Goal: Transaction & Acquisition: Purchase product/service

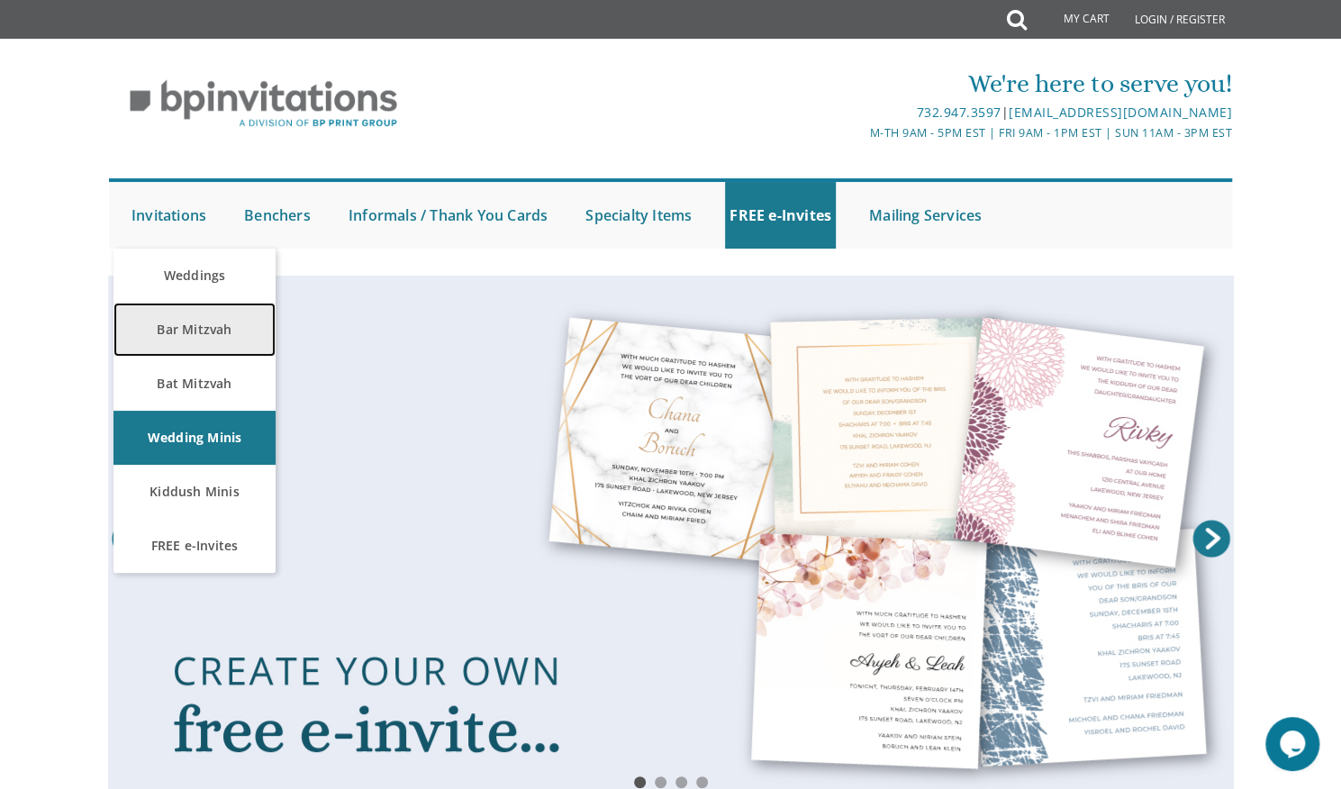
click at [182, 326] on link "Bar Mitzvah" at bounding box center [194, 330] width 162 height 54
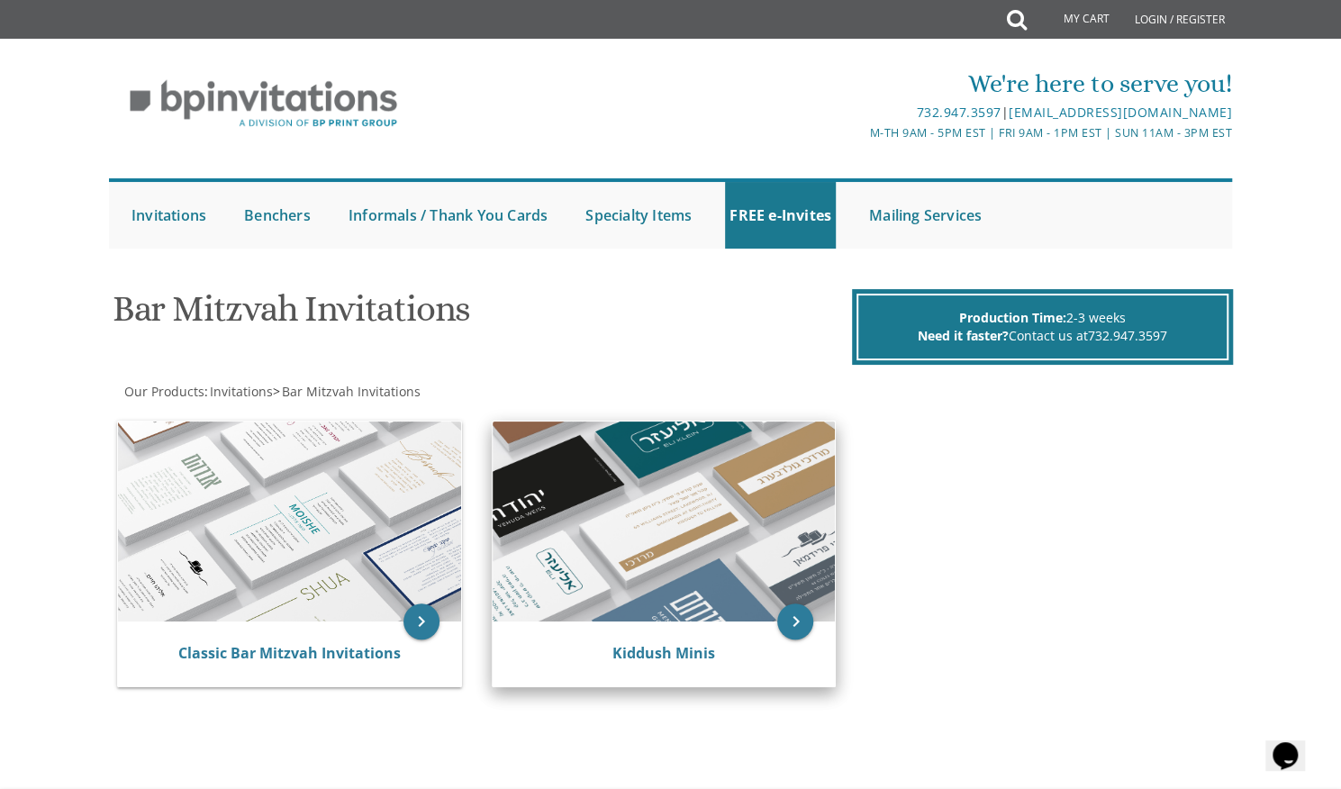
click at [607, 555] on img at bounding box center [664, 522] width 343 height 200
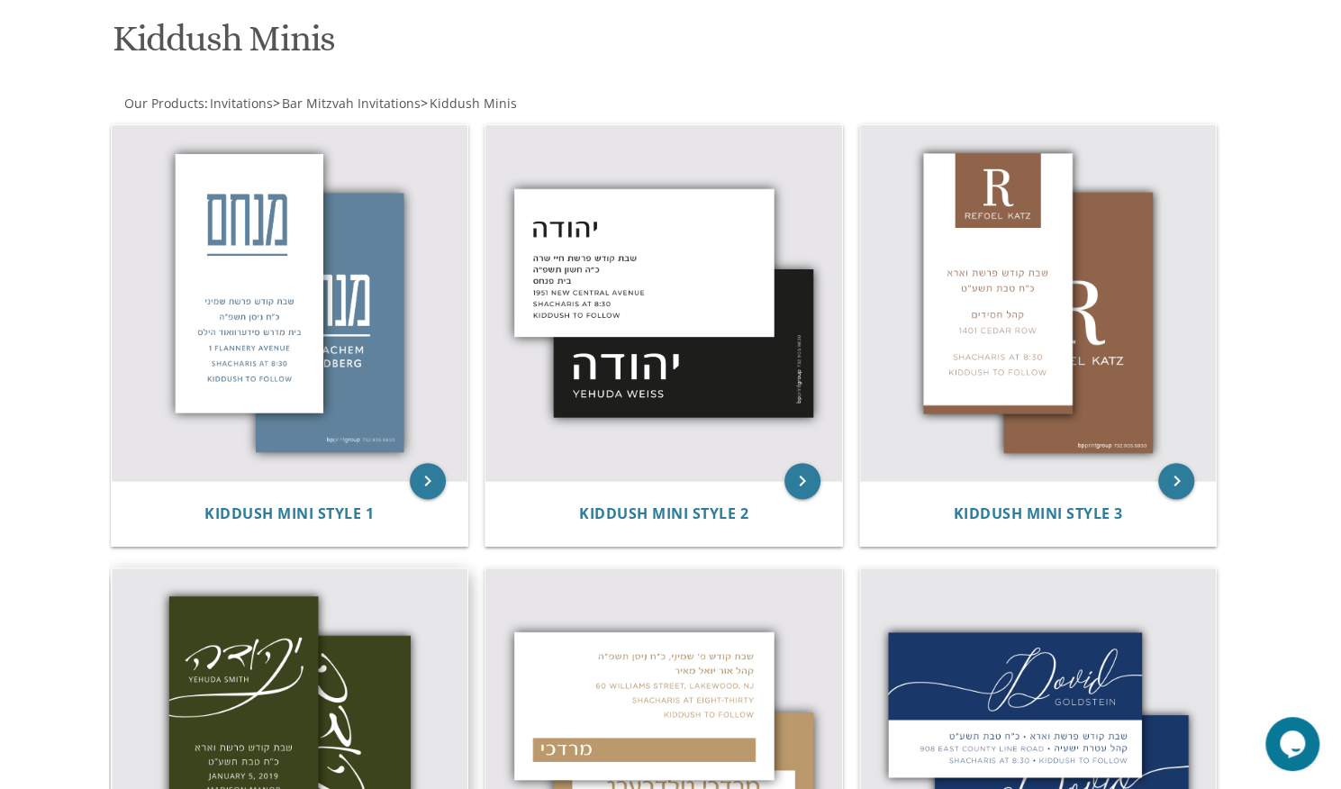
scroll to position [360, 0]
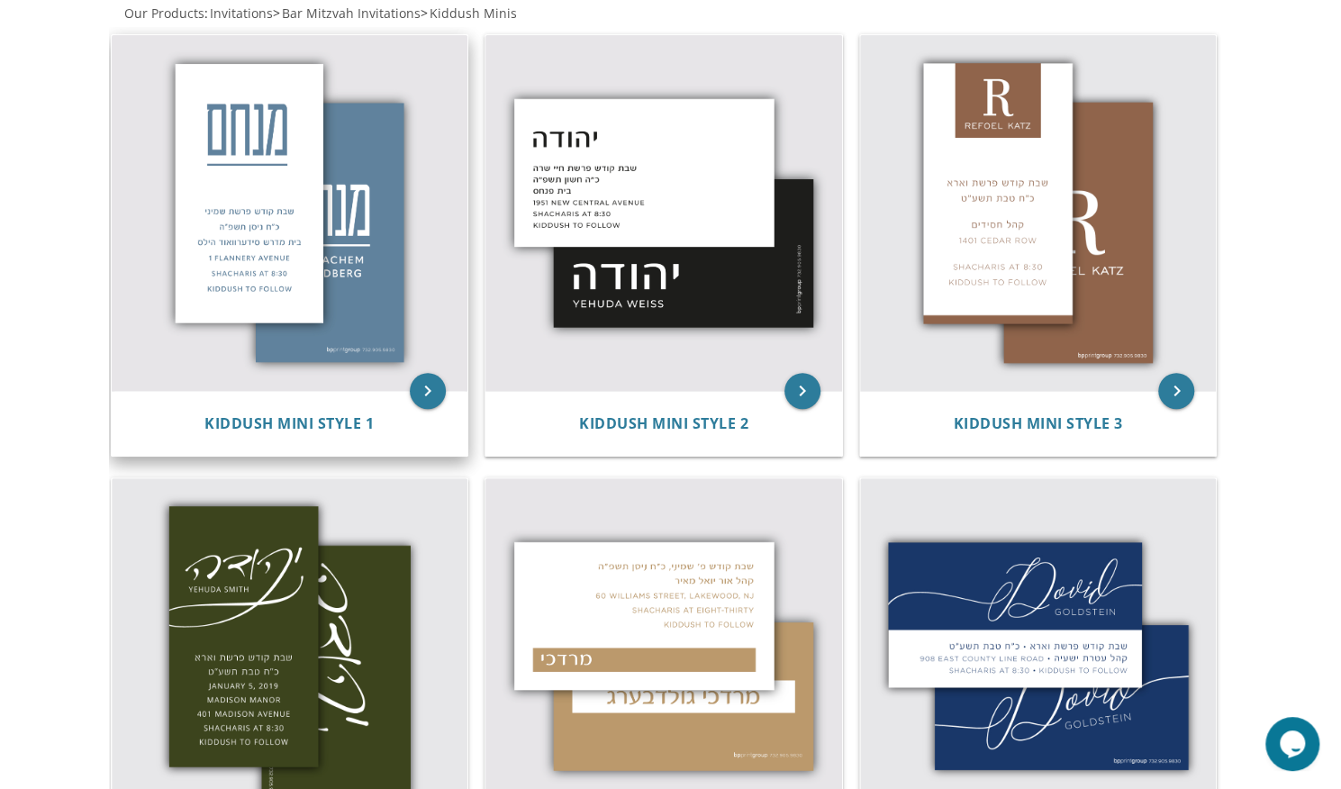
click at [319, 364] on img at bounding box center [290, 213] width 357 height 357
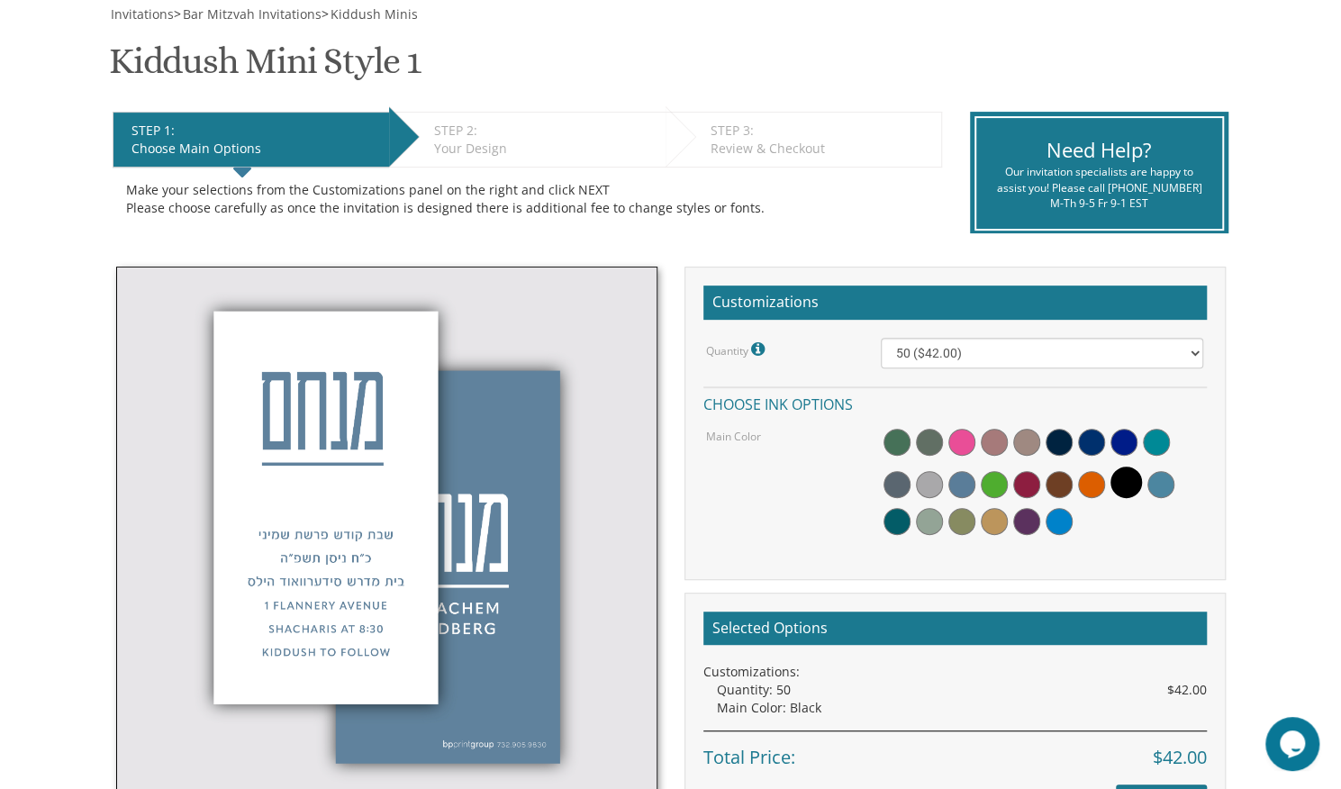
scroll to position [360, 0]
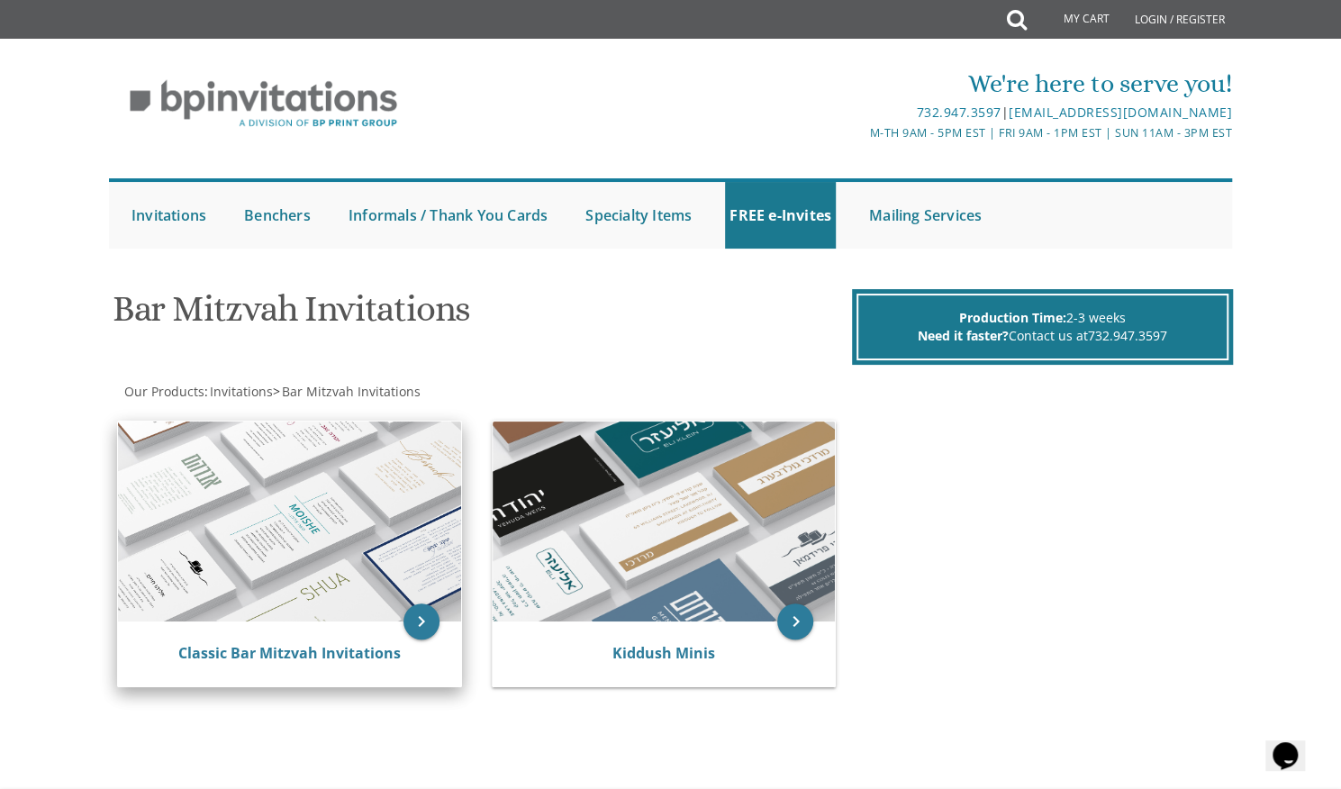
click at [315, 467] on img at bounding box center [289, 522] width 343 height 200
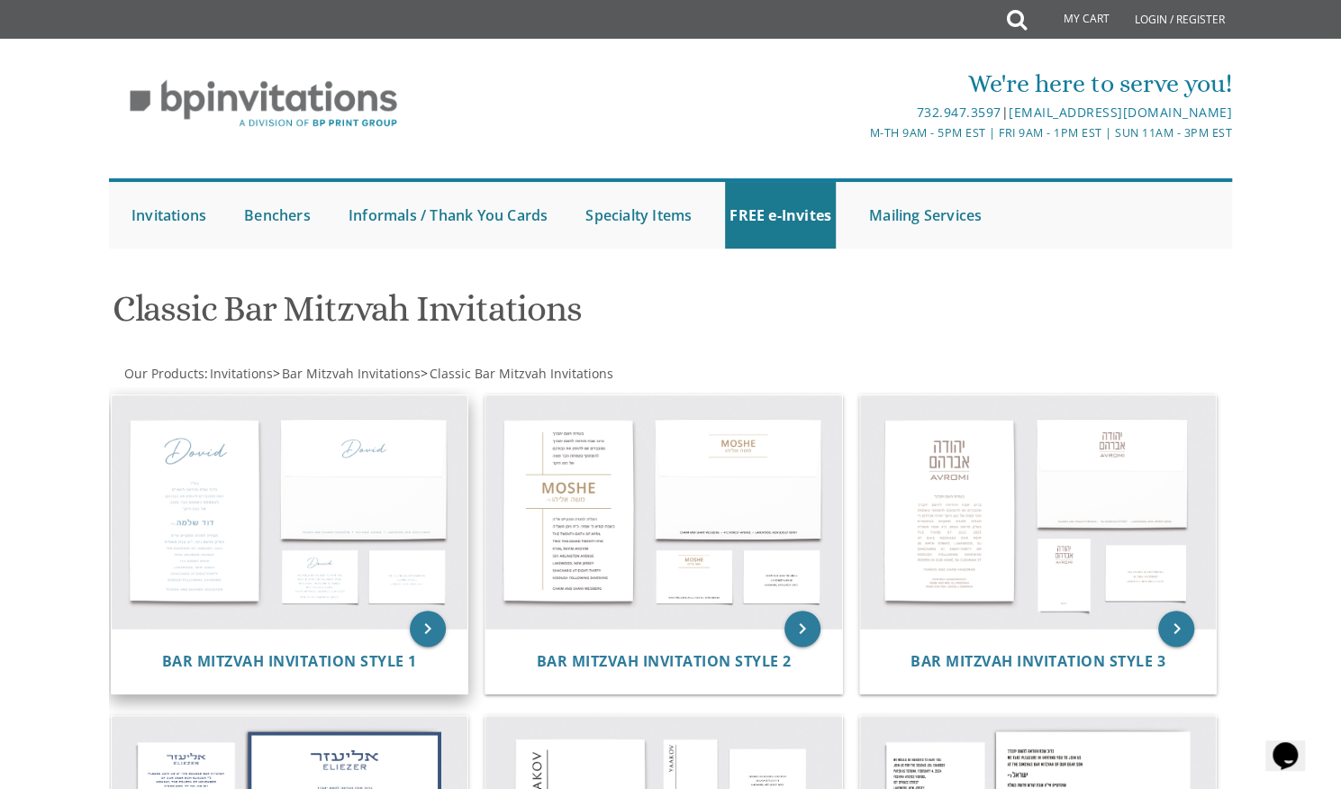
scroll to position [90, 0]
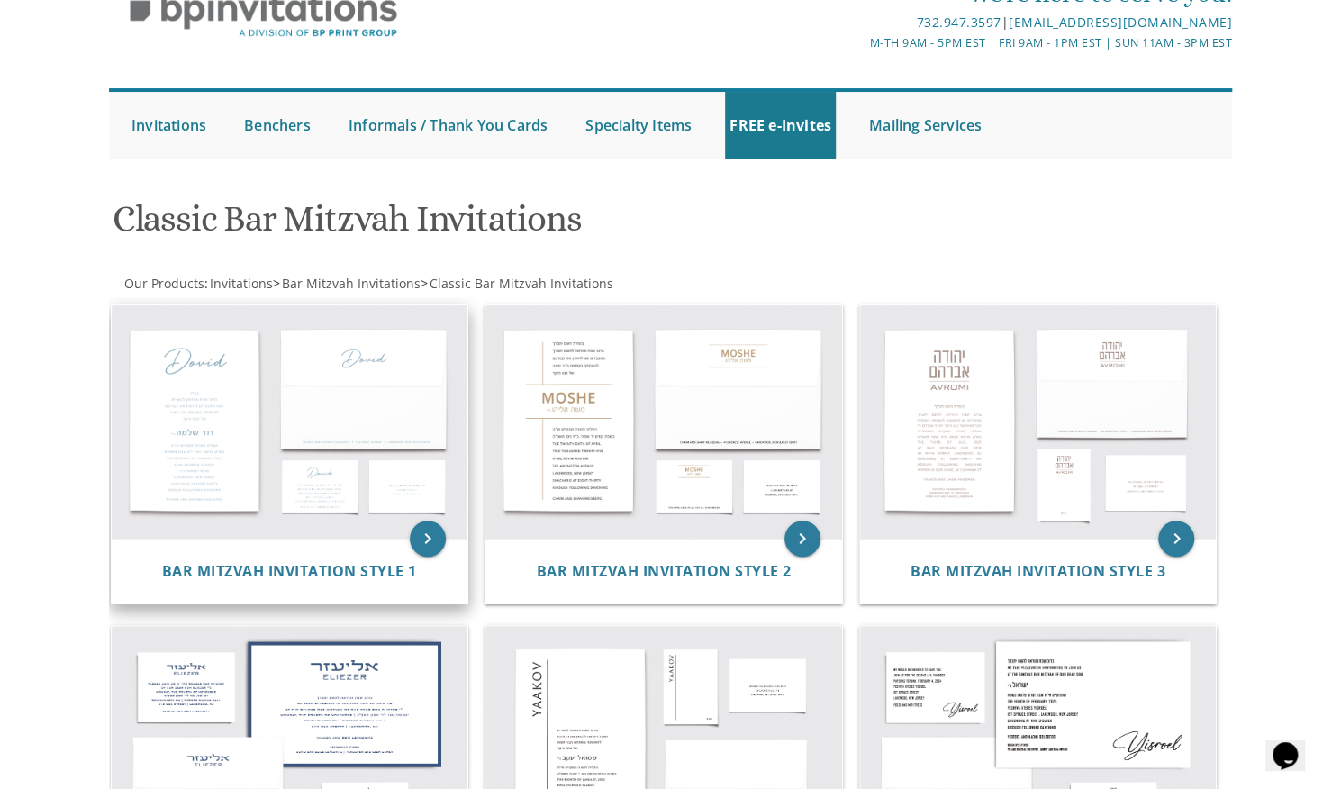
click at [312, 474] on img at bounding box center [290, 422] width 357 height 234
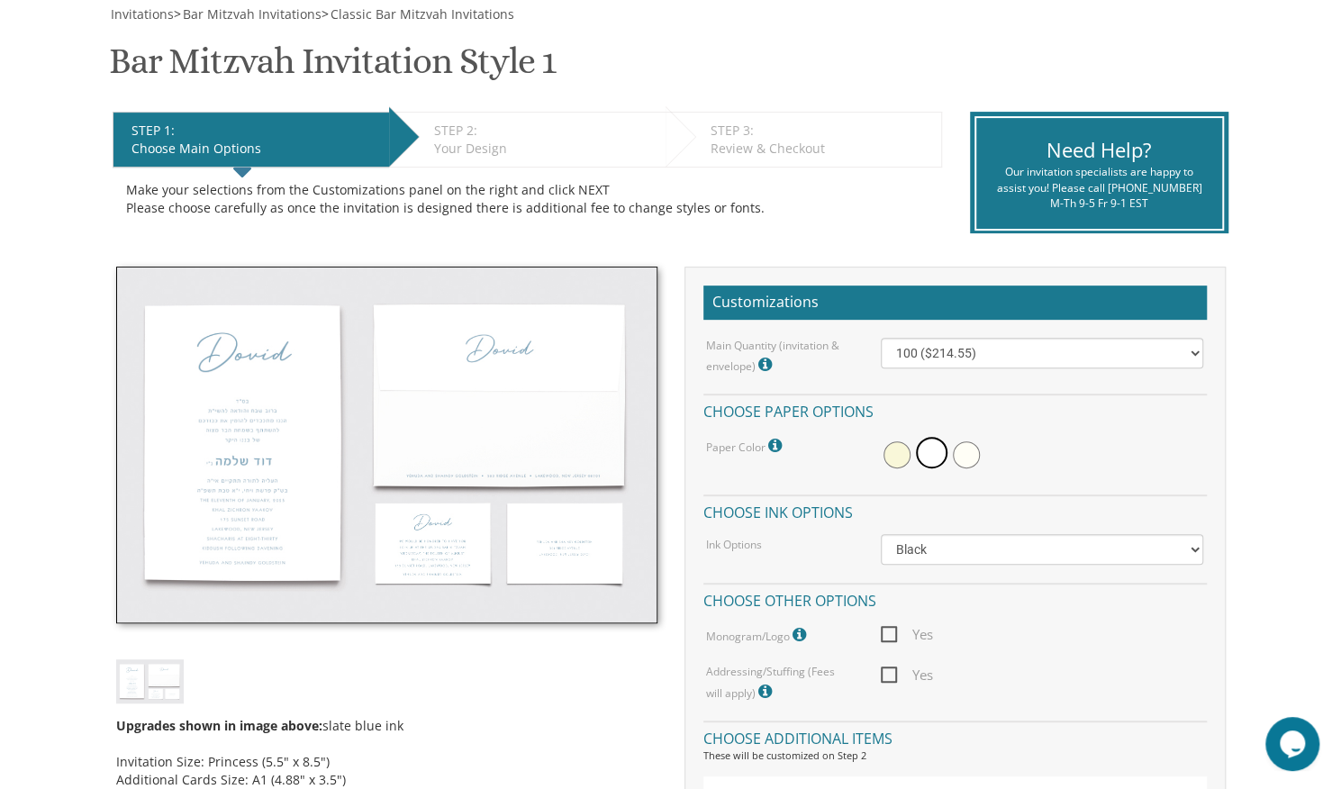
scroll to position [450, 0]
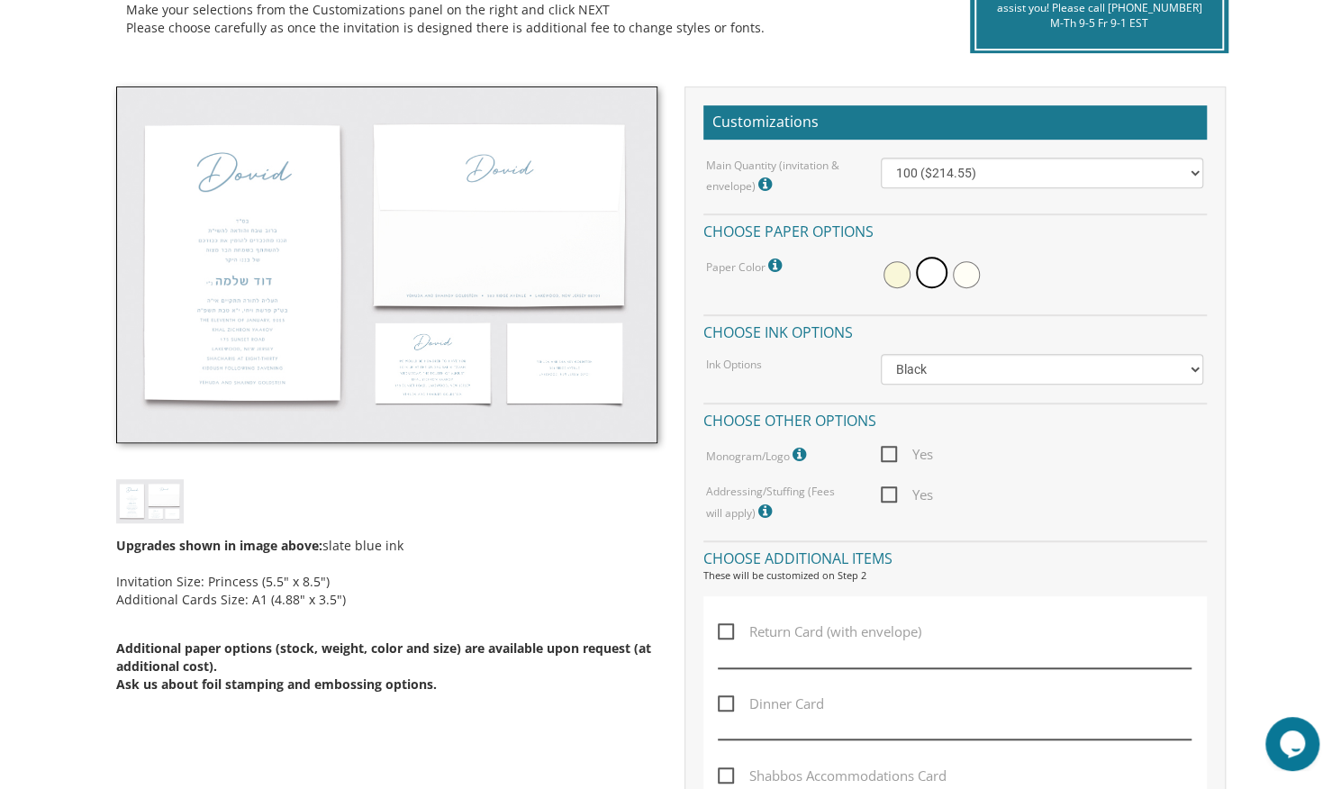
click at [277, 169] on img at bounding box center [386, 264] width 541 height 357
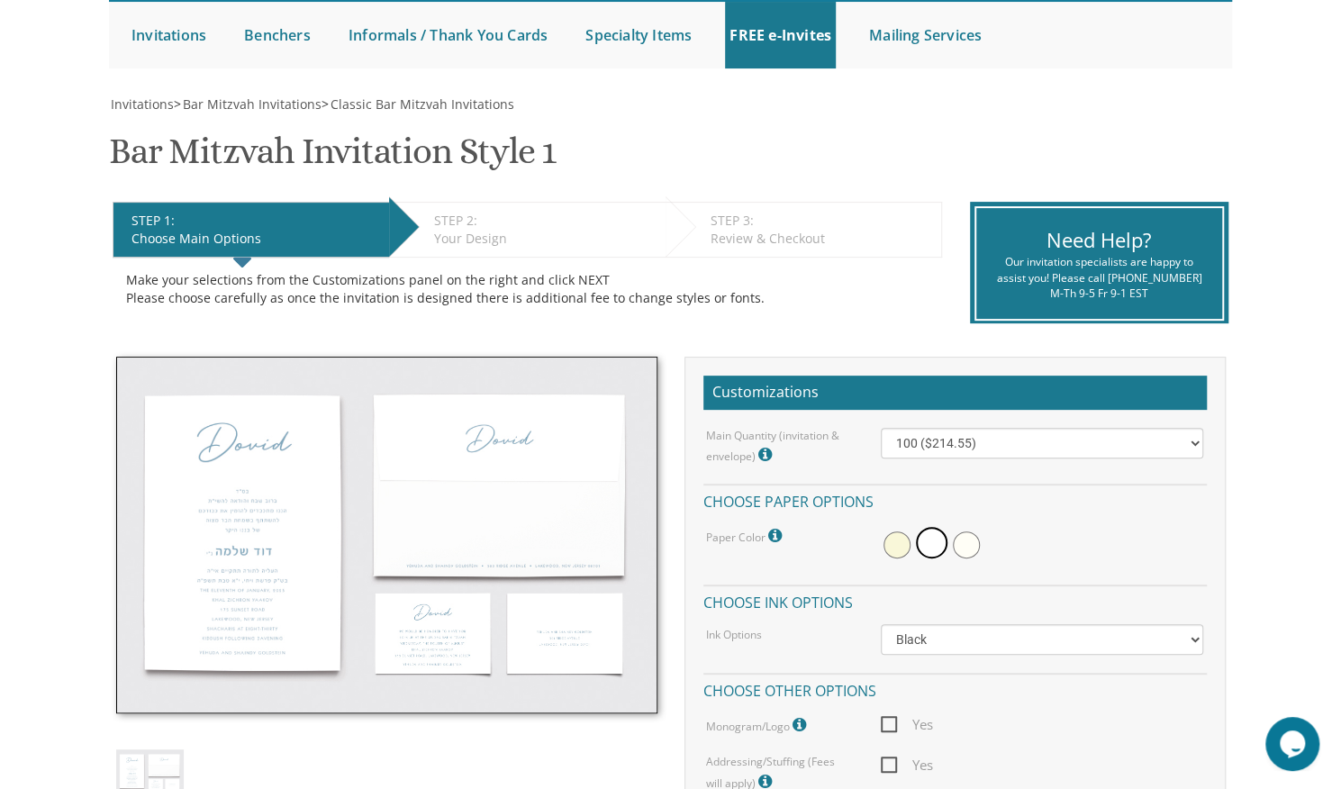
click at [211, 471] on img at bounding box center [386, 535] width 541 height 357
click at [211, 473] on img at bounding box center [386, 535] width 541 height 357
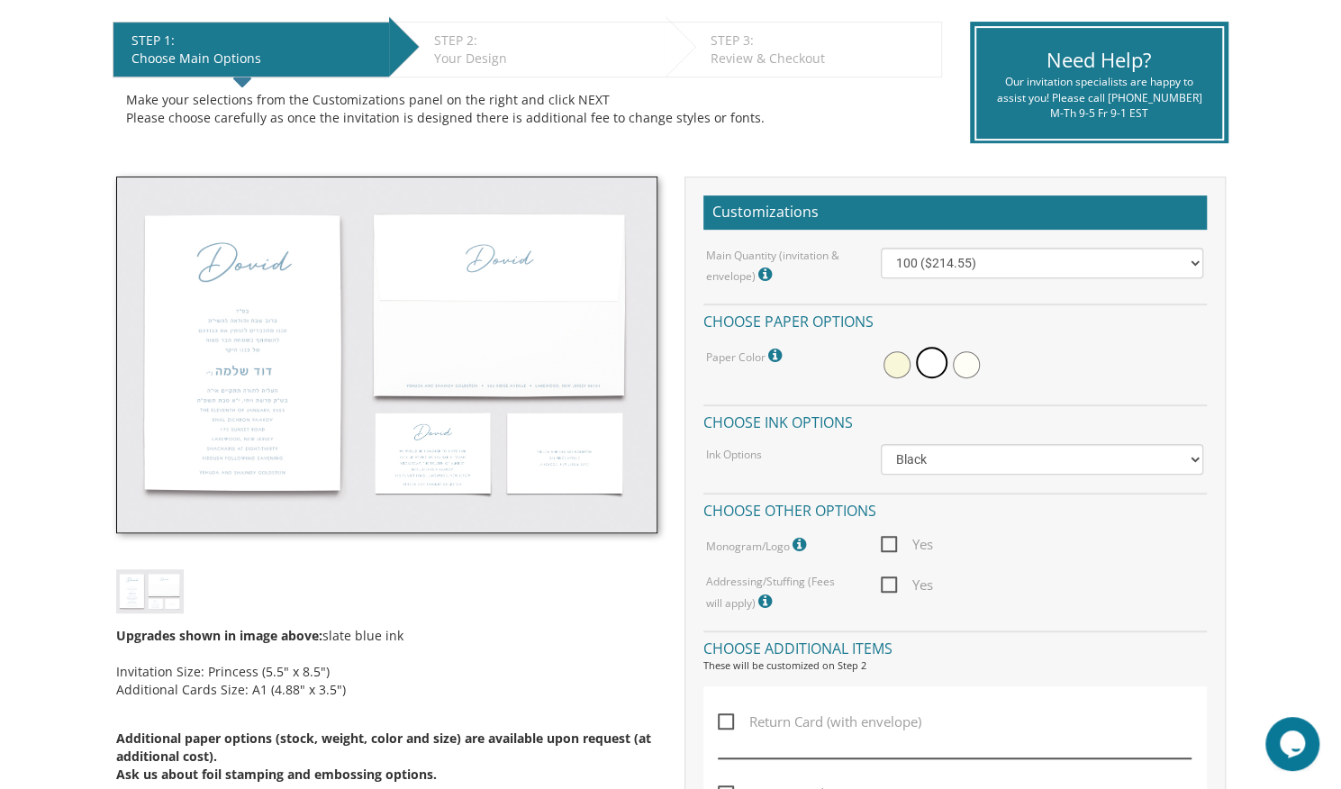
scroll to position [450, 0]
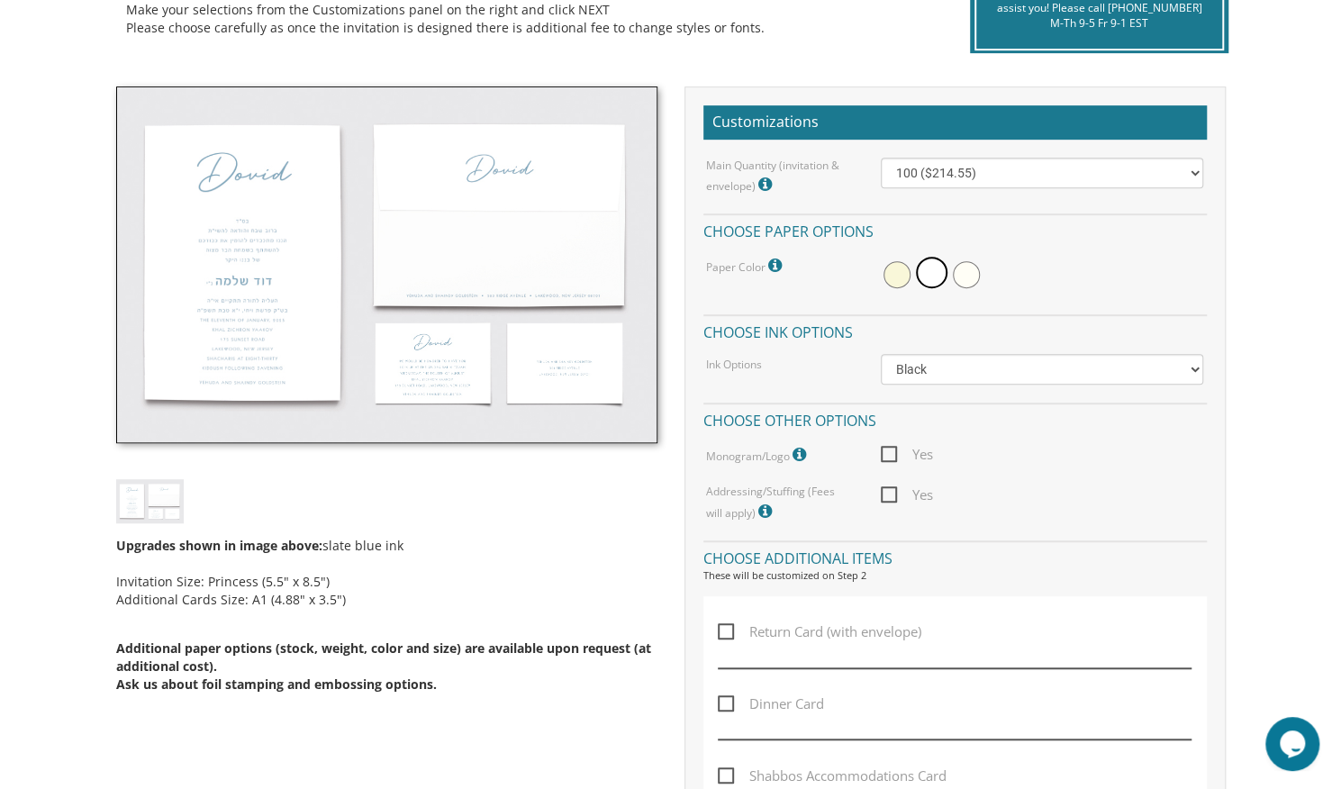
click at [162, 503] on img at bounding box center [150, 501] width 68 height 44
